Goal: Find specific page/section: Find specific page/section

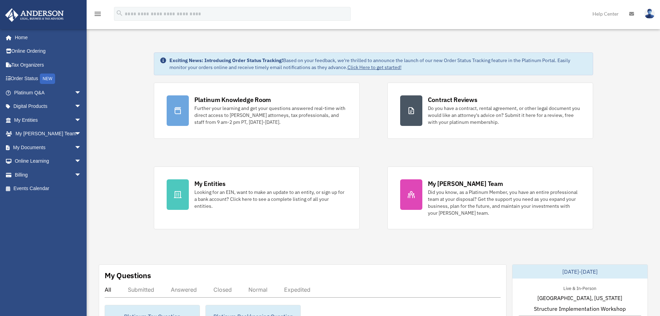
click at [231, 192] on div "Looking for an EIN, want to make an update to an entity, or sign up for a bank …" at bounding box center [271, 199] width 153 height 21
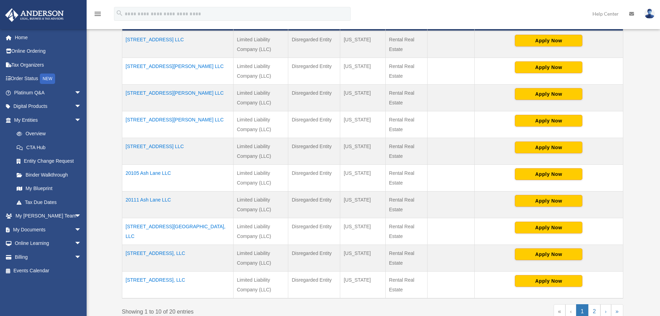
scroll to position [208, 0]
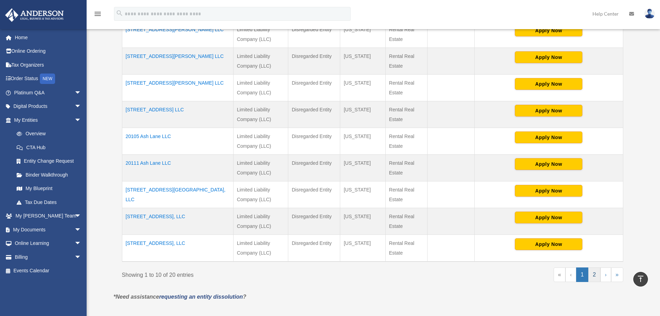
click at [593, 274] on link "2" at bounding box center [595, 274] width 12 height 15
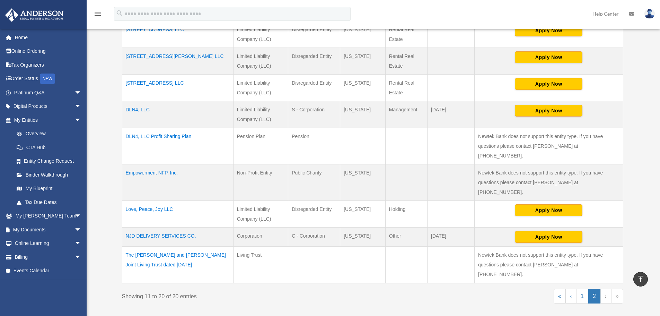
click at [161, 201] on td "Love, Peace, Joy LLC" at bounding box center [177, 214] width 111 height 27
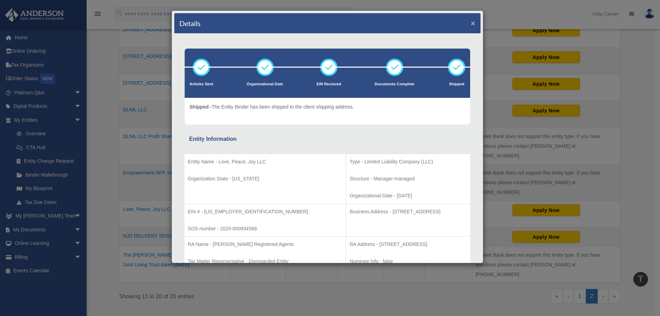
click at [471, 24] on button "×" at bounding box center [473, 22] width 5 height 7
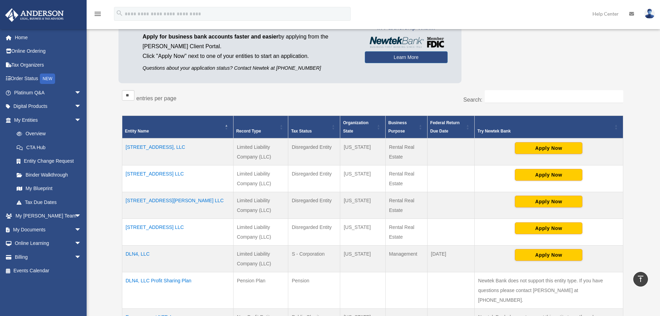
scroll to position [0, 0]
